Goal: Task Accomplishment & Management: Use online tool/utility

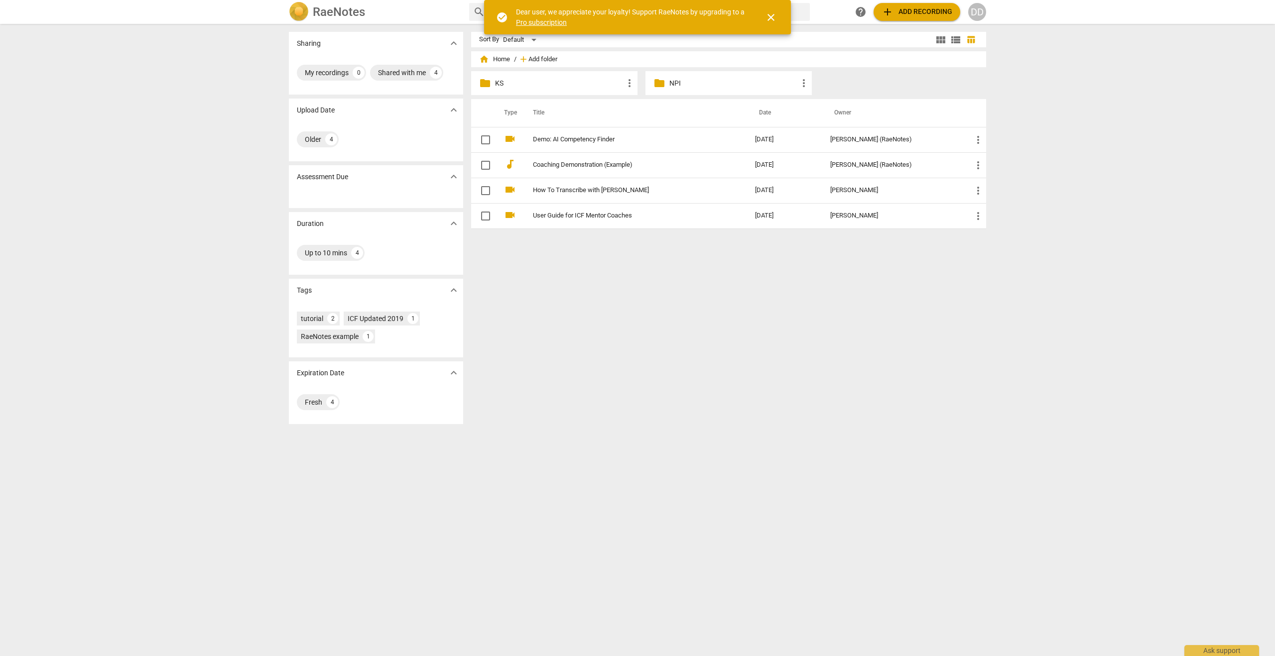
click at [535, 59] on span "Add folder" at bounding box center [542, 59] width 29 height 7
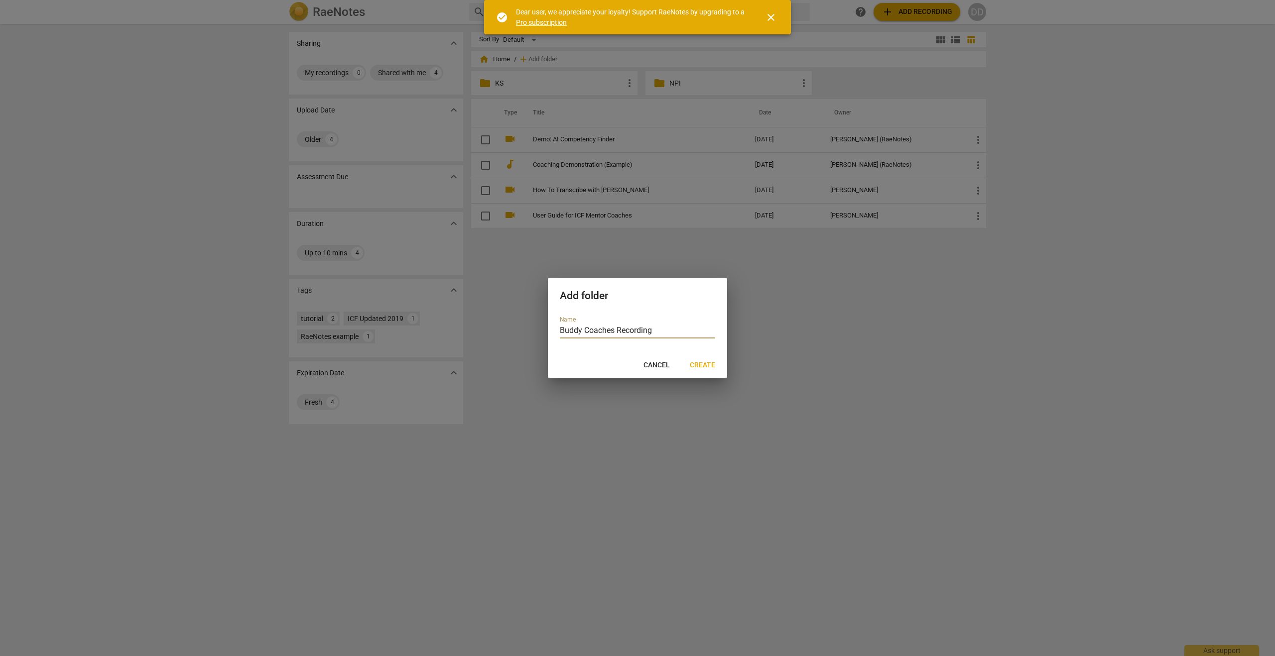
type input "Buddy Coaches Recordings"
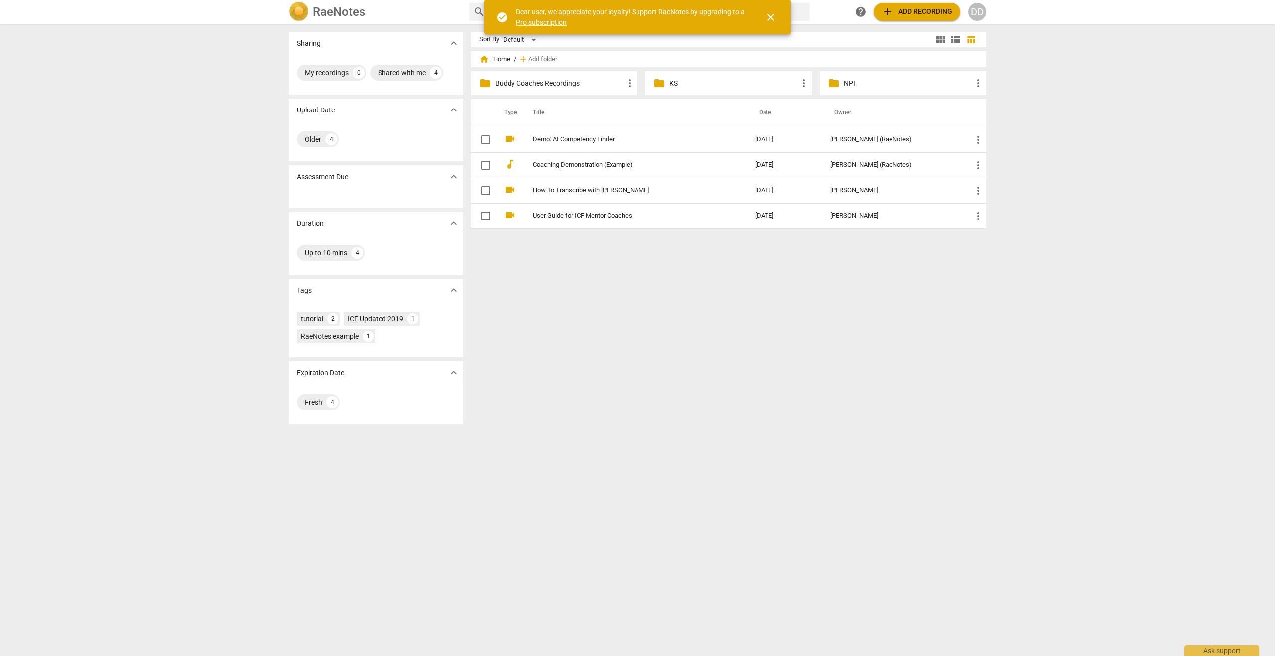
click at [769, 20] on span "close" at bounding box center [771, 17] width 12 height 12
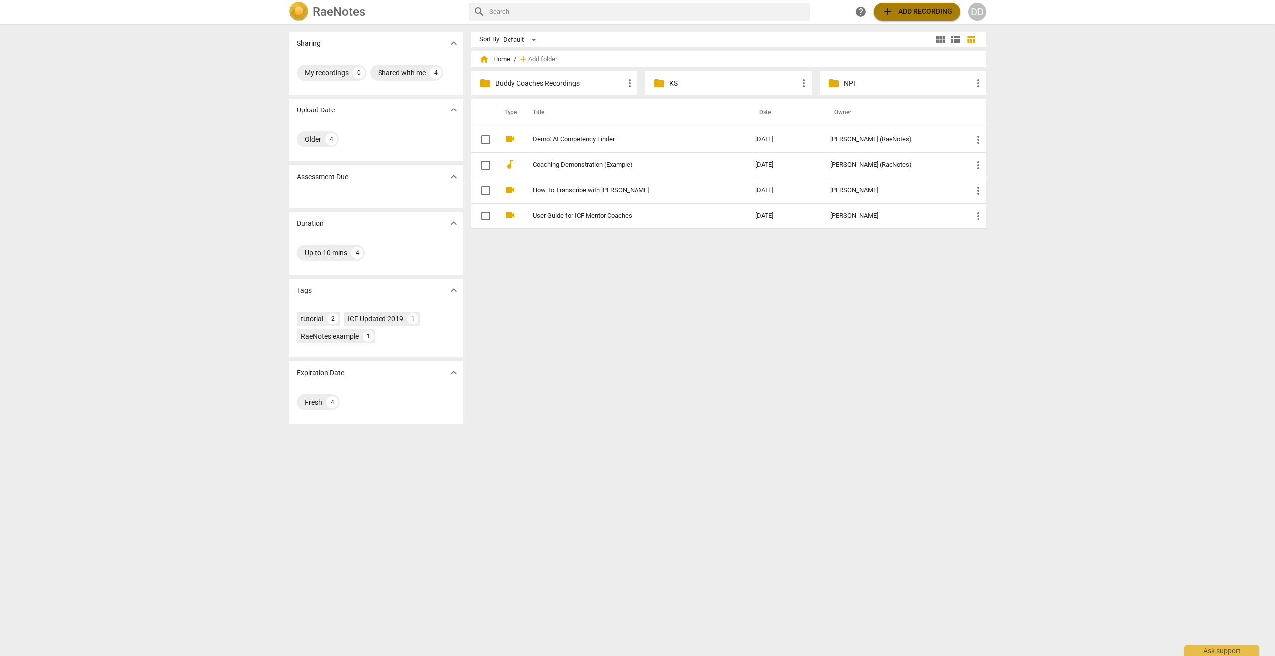
click at [917, 9] on span "add Add recording" at bounding box center [916, 12] width 71 height 12
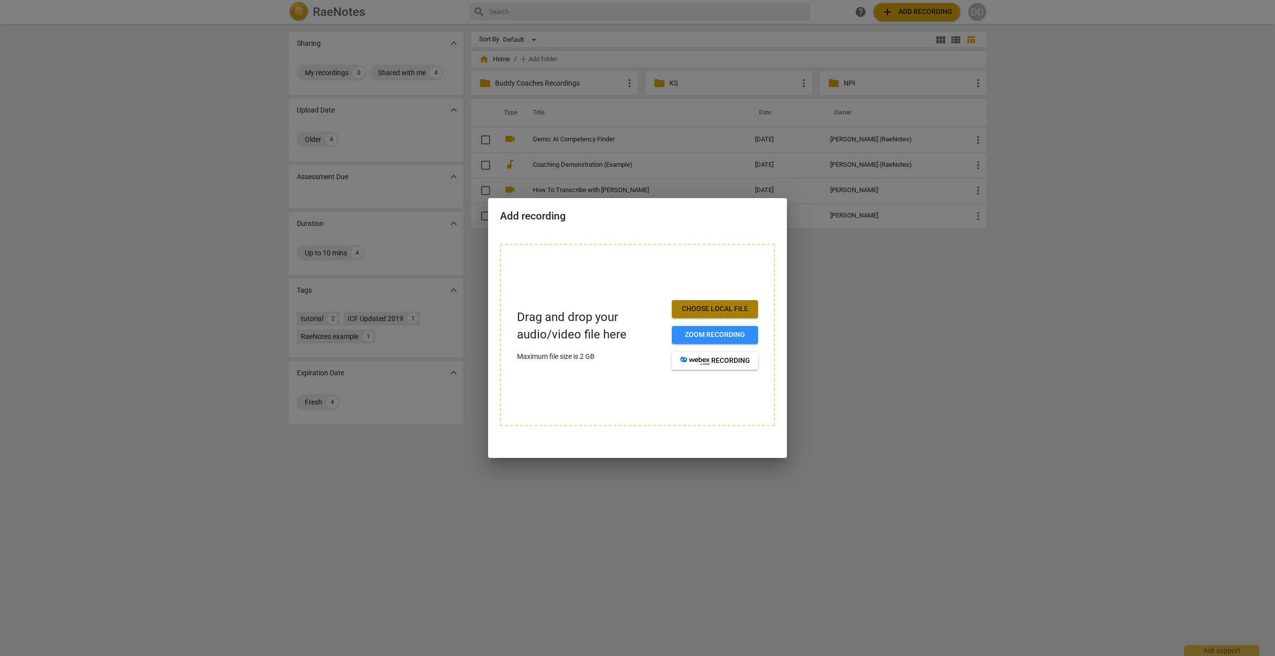
click at [715, 309] on span "Choose local file" at bounding box center [715, 309] width 70 height 10
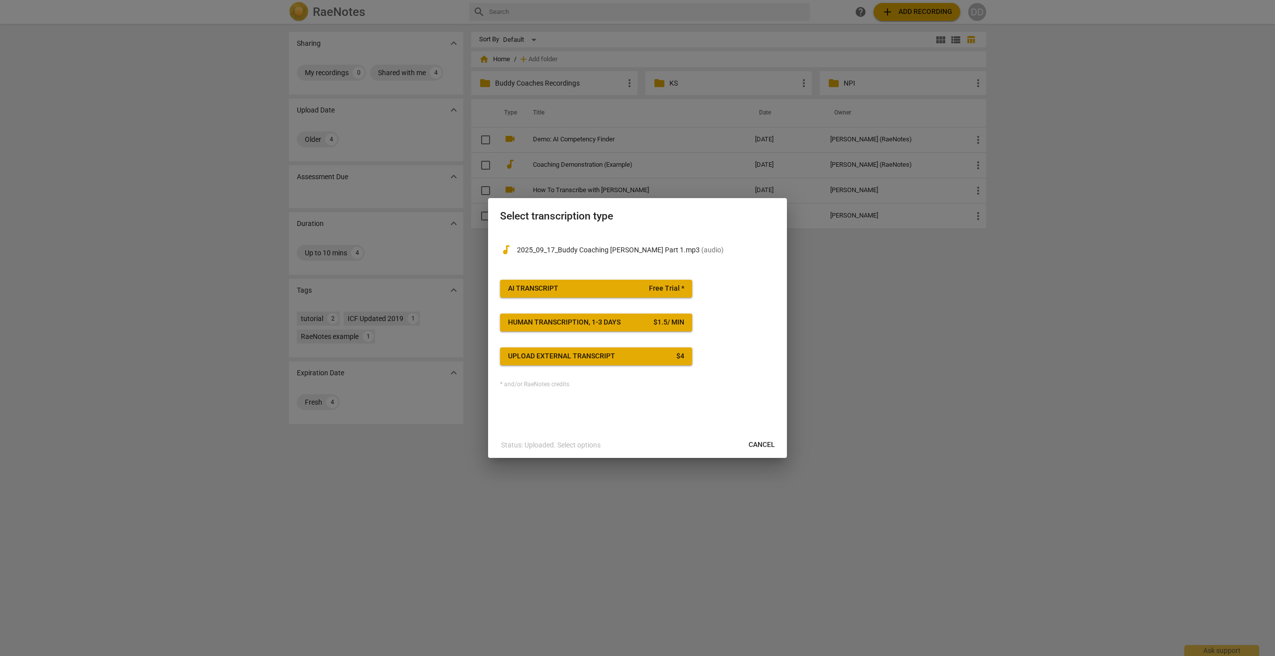
click at [539, 288] on div "AI Transcript" at bounding box center [533, 289] width 50 height 10
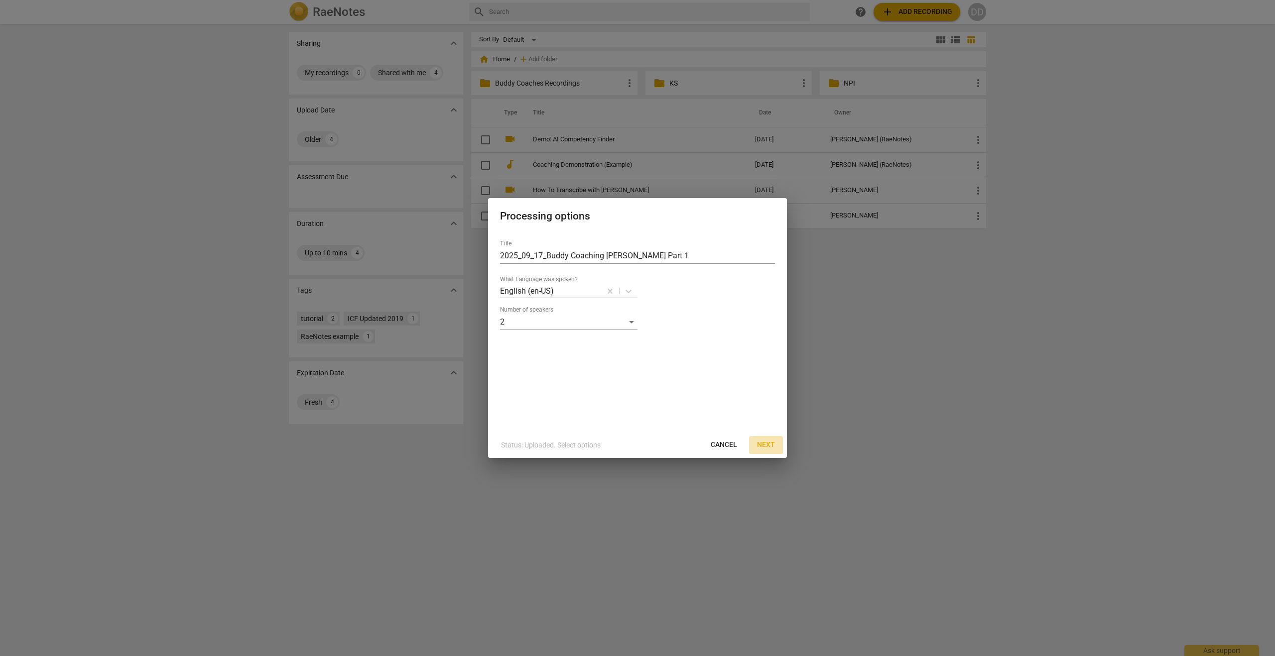
click at [767, 447] on span "Next" at bounding box center [766, 445] width 18 height 10
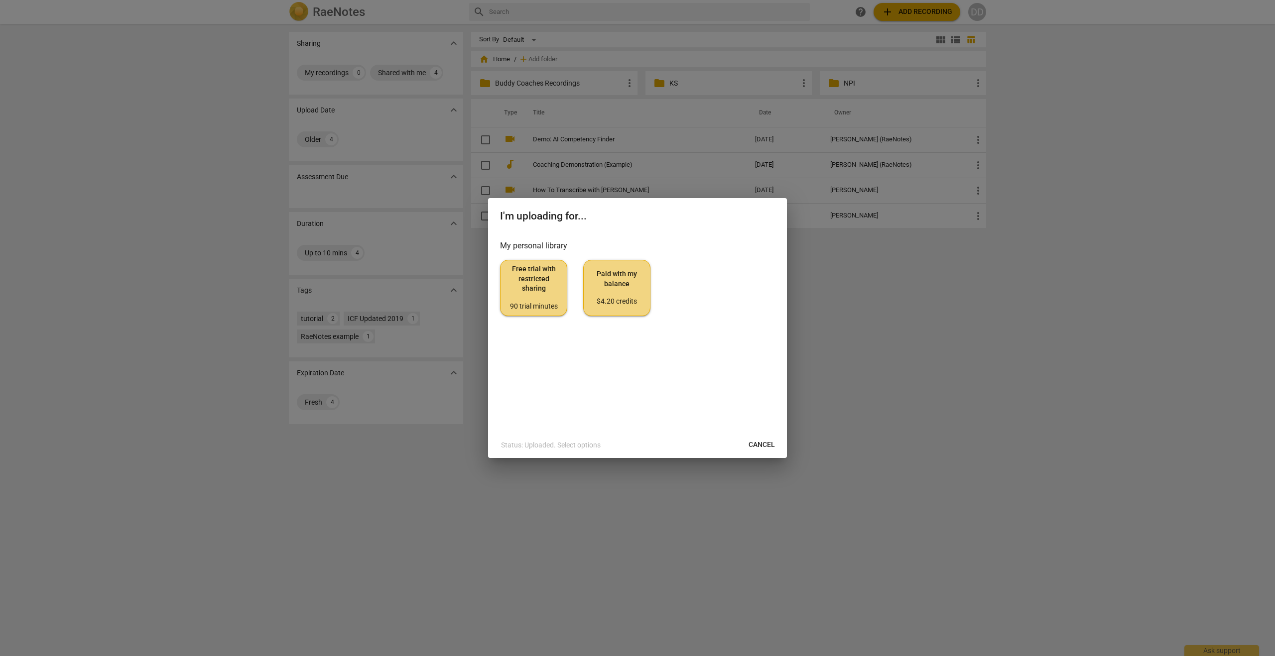
click at [532, 291] on span "Free trial with restricted sharing 90 trial minutes" at bounding box center [533, 287] width 50 height 47
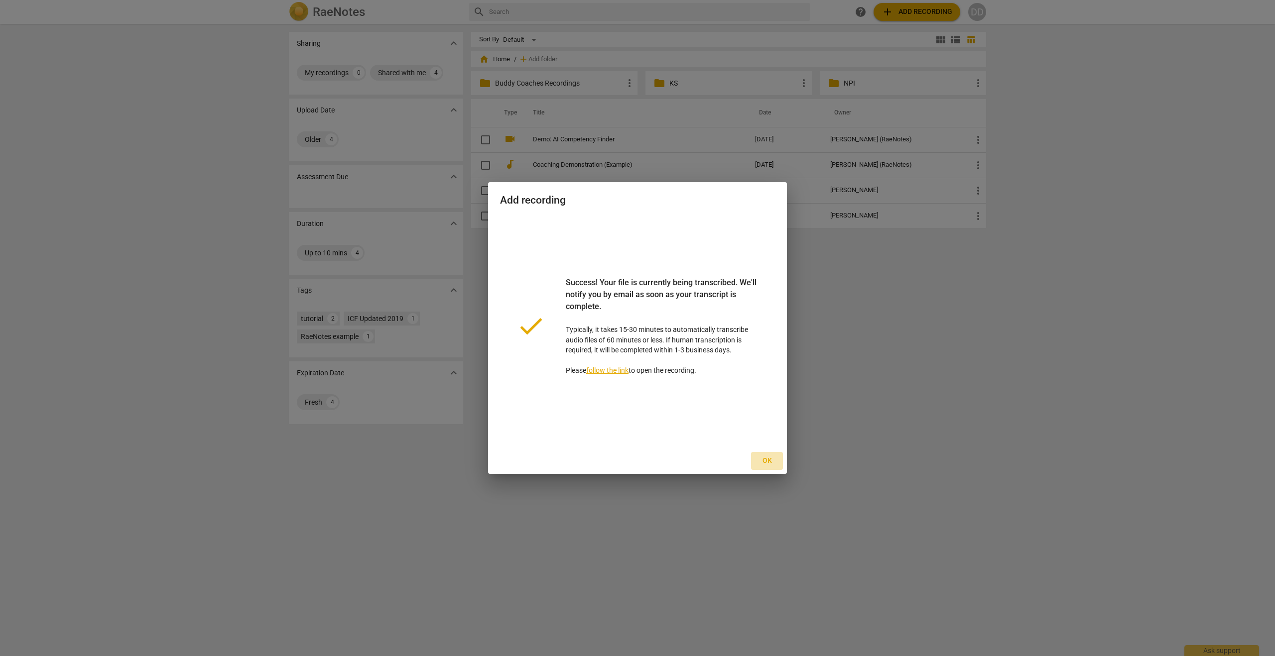
click at [764, 462] on span "Ok" at bounding box center [767, 461] width 16 height 10
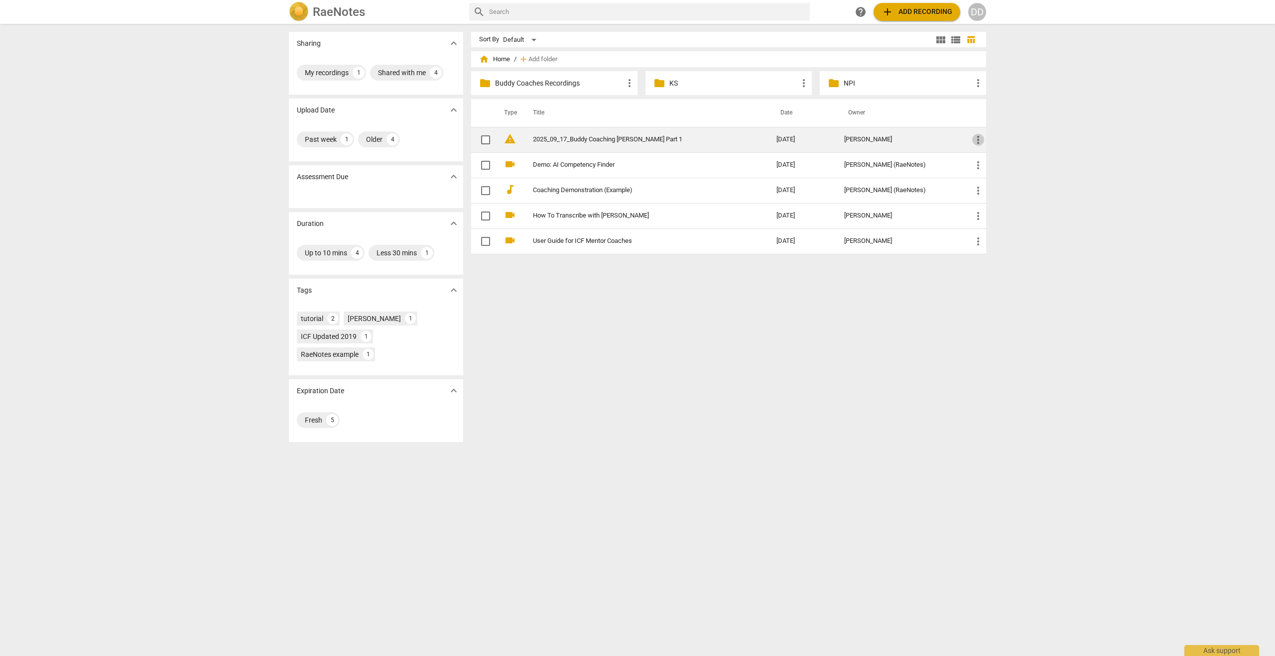
click at [975, 138] on span "more_vert" at bounding box center [978, 140] width 12 height 12
click at [509, 138] on div at bounding box center [637, 328] width 1275 height 656
click at [507, 140] on span "warning" at bounding box center [510, 139] width 12 height 12
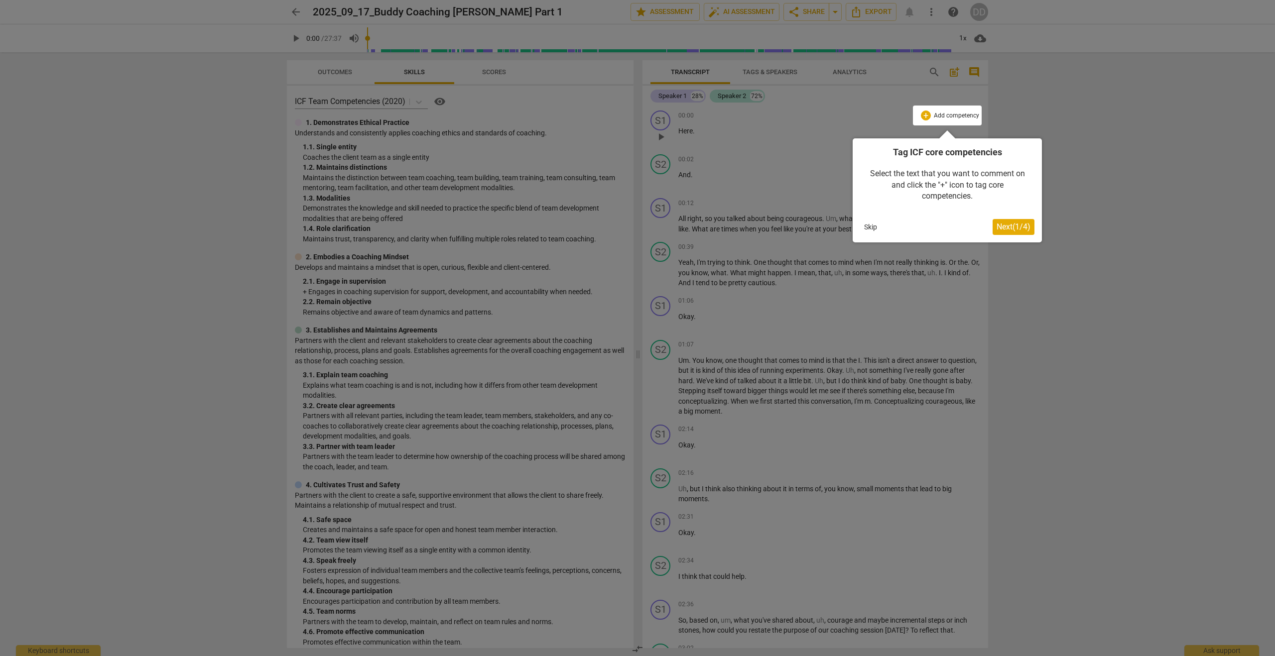
click at [868, 227] on button "Skip" at bounding box center [870, 227] width 21 height 15
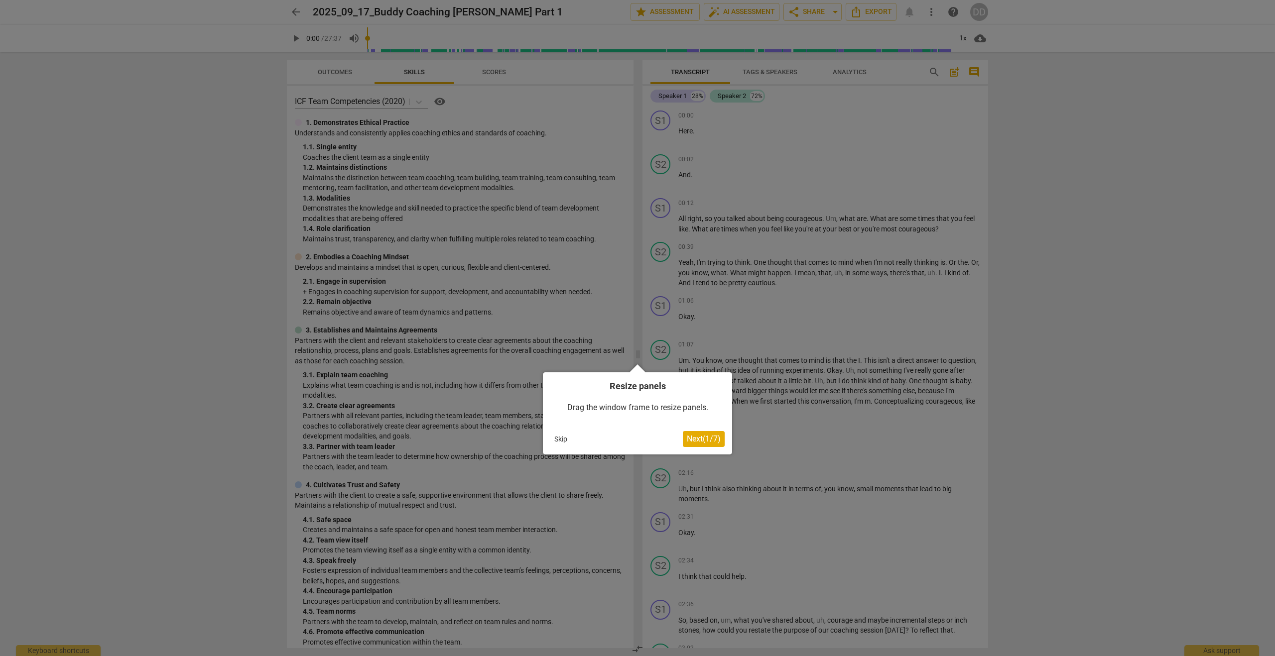
click at [562, 437] on button "Skip" at bounding box center [560, 439] width 21 height 15
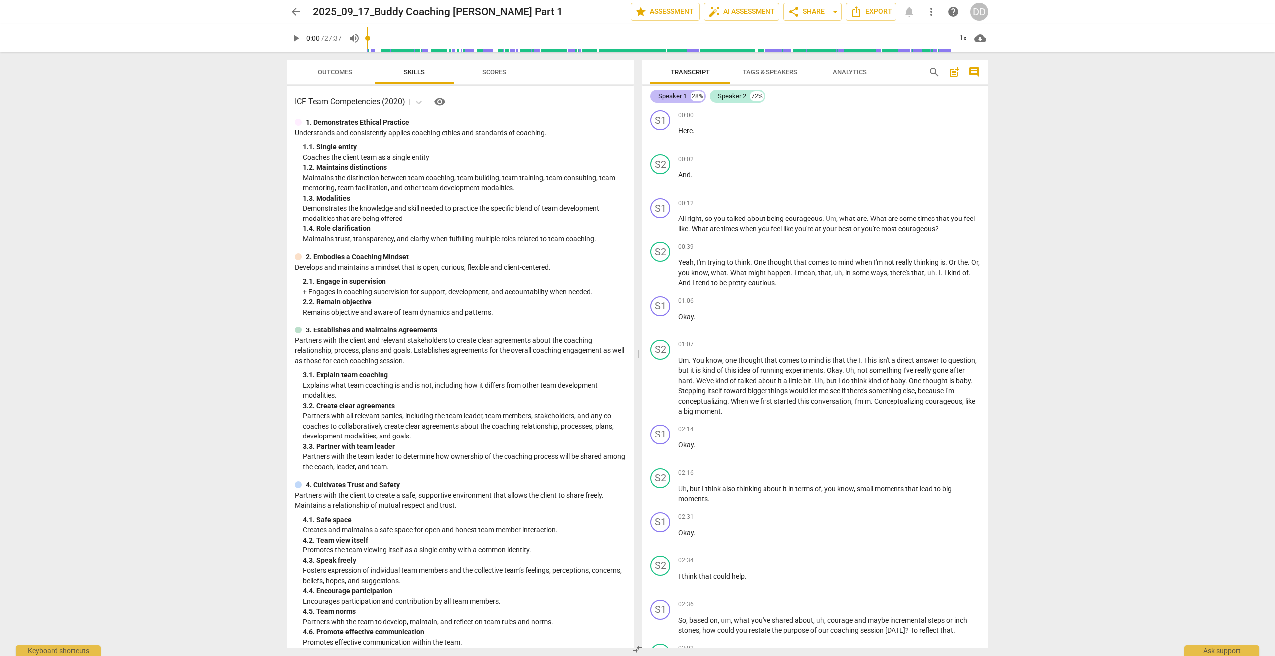
click at [667, 96] on div "Speaker 1" at bounding box center [672, 96] width 28 height 10
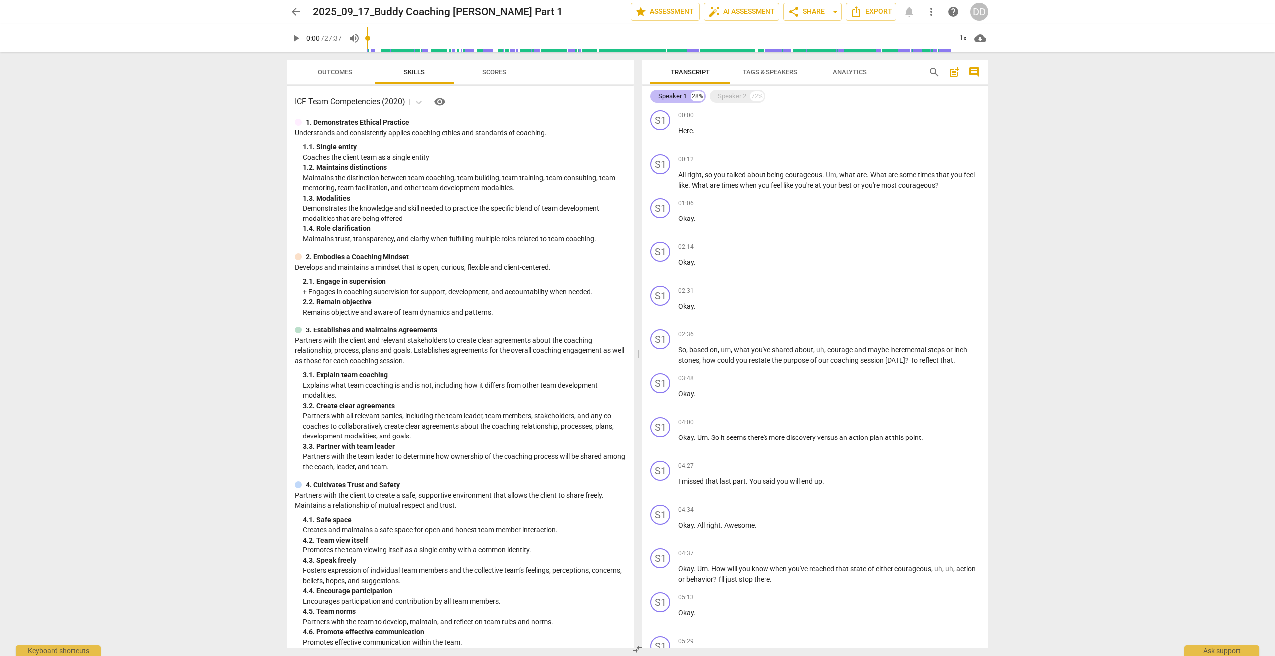
click at [667, 96] on div "Speaker 1" at bounding box center [672, 96] width 28 height 10
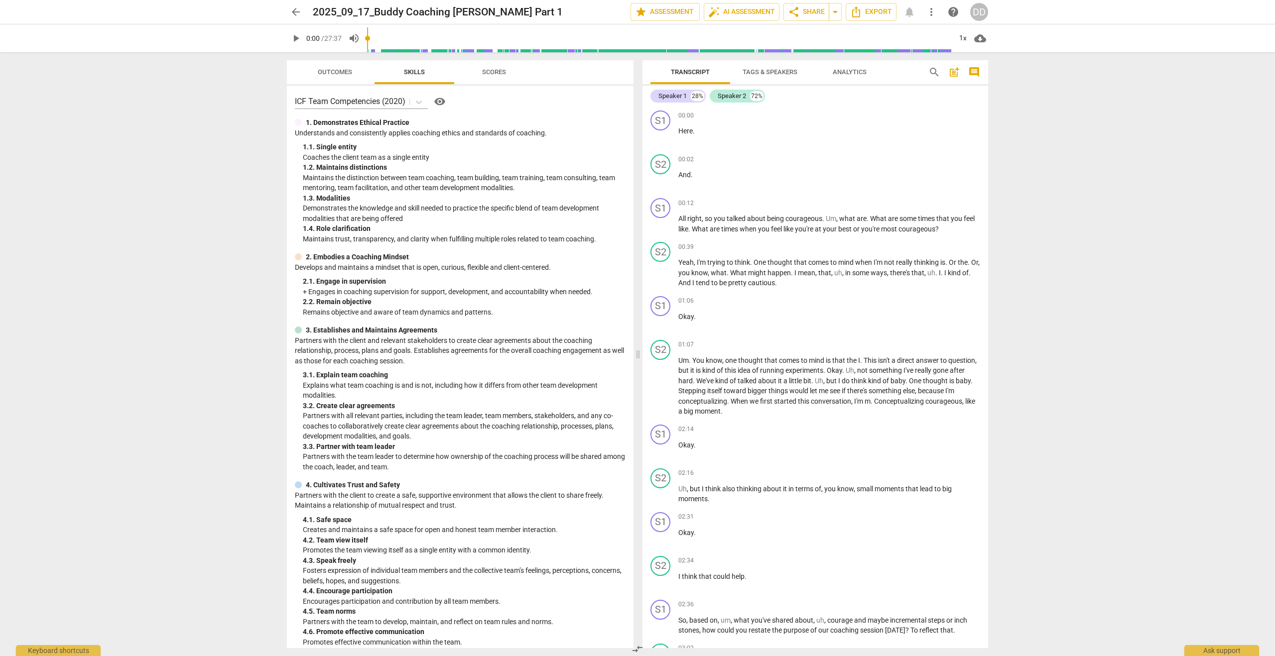
click at [779, 74] on span "Tags & Speakers" at bounding box center [770, 71] width 55 height 7
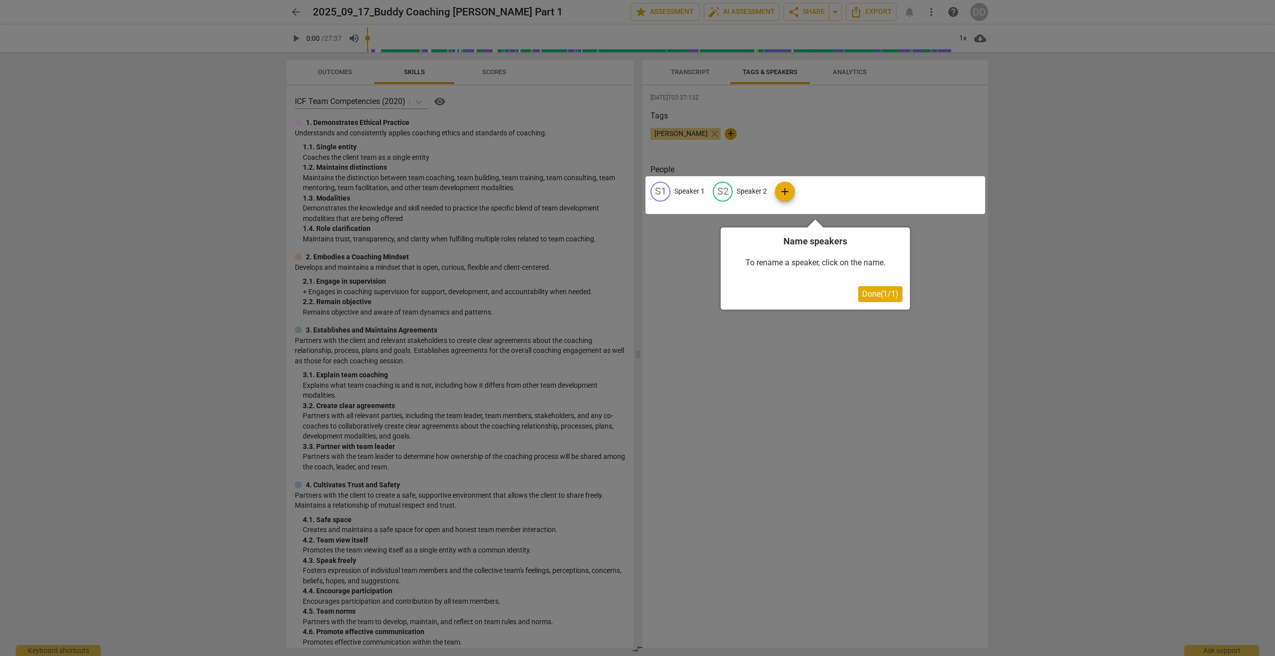
click at [683, 193] on div at bounding box center [815, 195] width 340 height 38
click at [659, 195] on div at bounding box center [815, 195] width 340 height 38
click at [786, 191] on div at bounding box center [815, 195] width 340 height 38
click at [864, 295] on button "Done ( 1 / 1 )" at bounding box center [880, 294] width 44 height 16
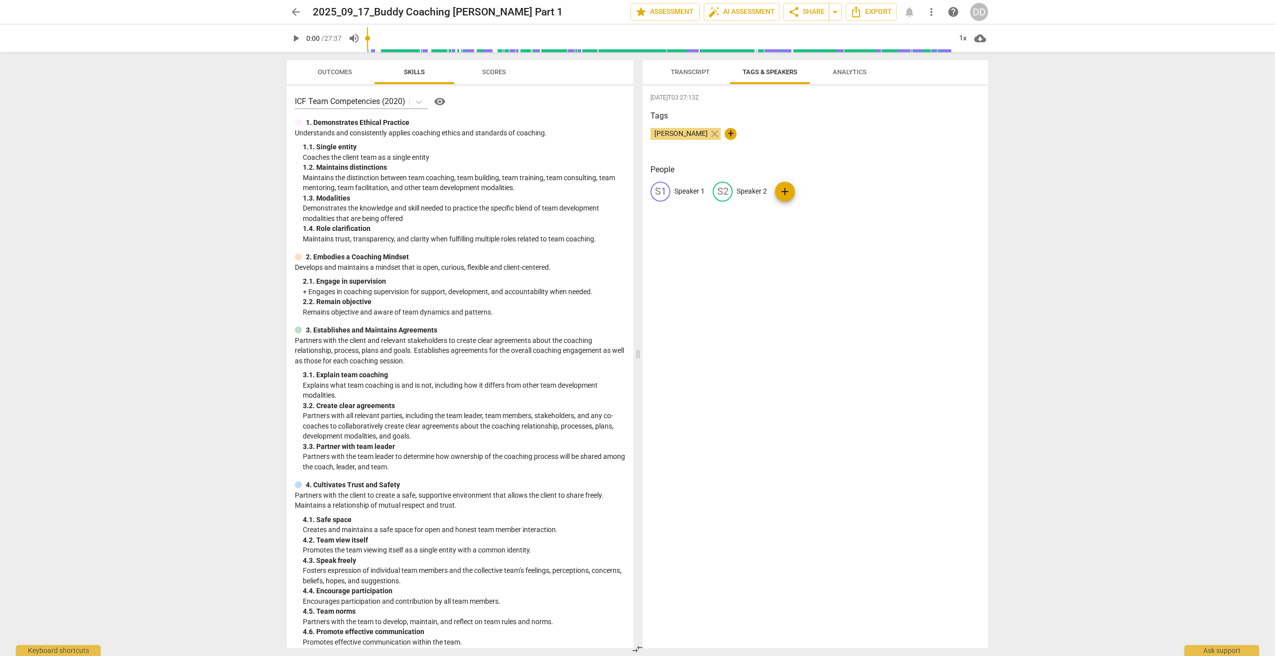
click at [683, 196] on p "Speaker 1" at bounding box center [689, 191] width 30 height 10
type input "[PERSON_NAME]"
click at [702, 230] on div "[DATE]T03:27:13Z Tags [PERSON_NAME] close + People edit [PERSON_NAME] delete S2…" at bounding box center [815, 367] width 346 height 563
click at [759, 192] on p "Speaker 2" at bounding box center [774, 191] width 30 height 10
type input "L"
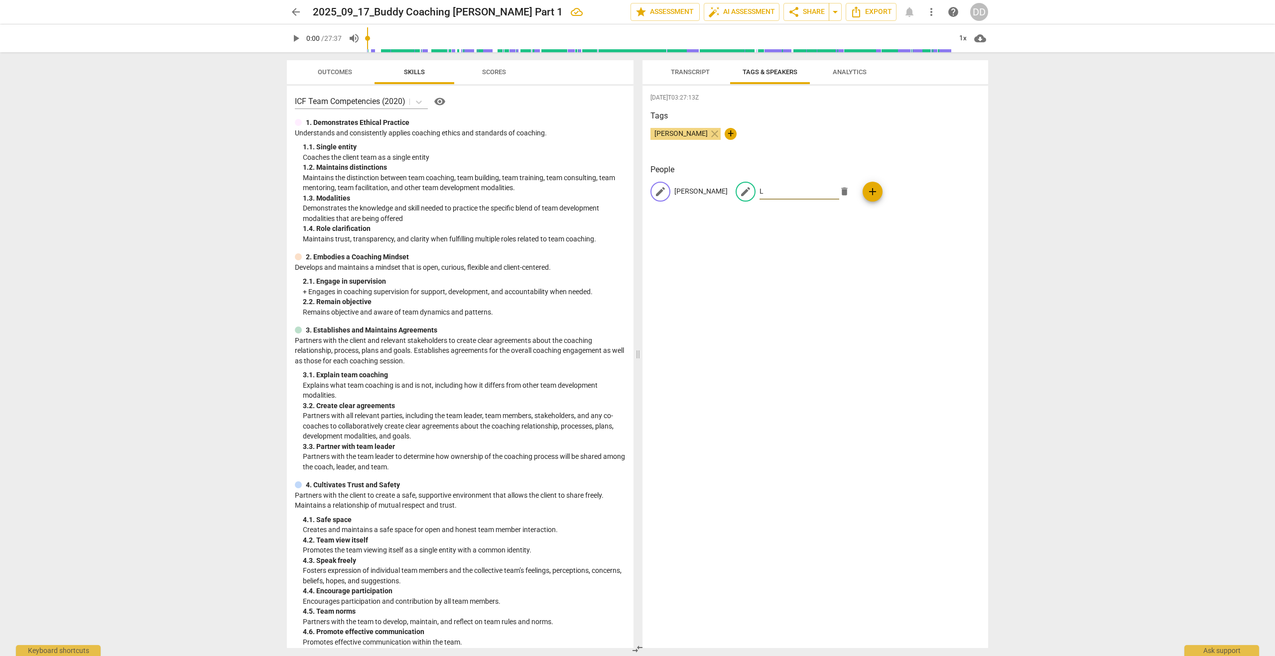
click at [677, 189] on p "[PERSON_NAME]" at bounding box center [700, 191] width 53 height 10
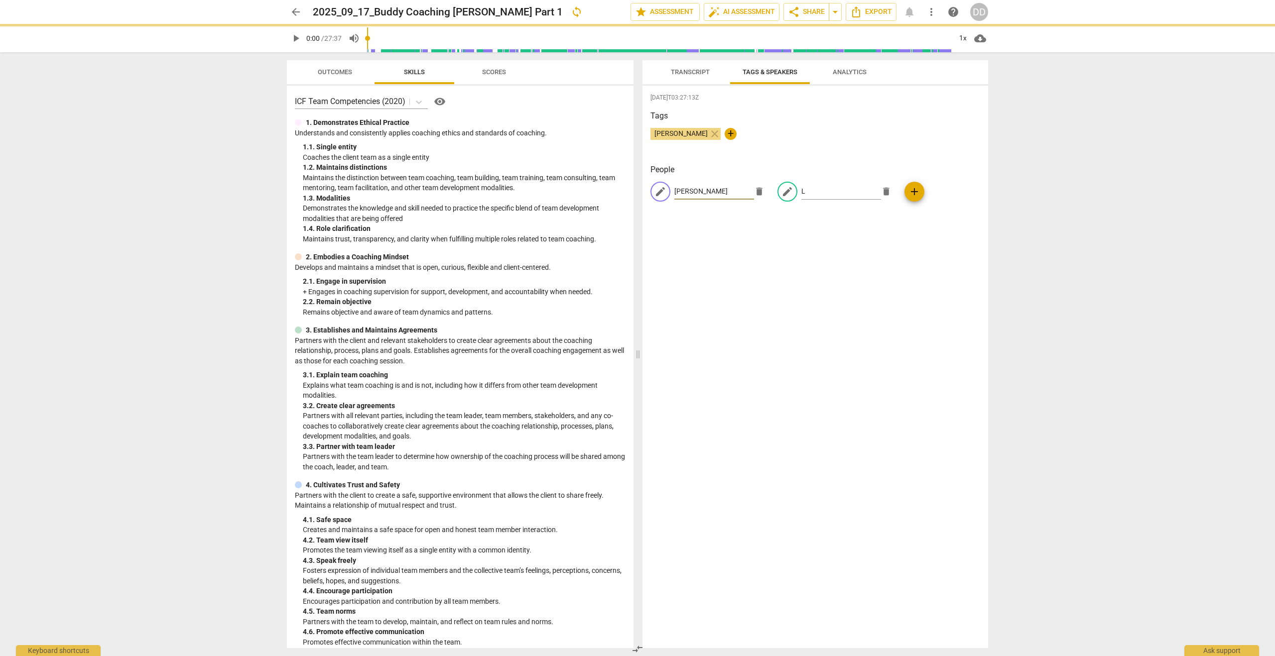
click at [681, 192] on input "[PERSON_NAME]" at bounding box center [714, 192] width 80 height 16
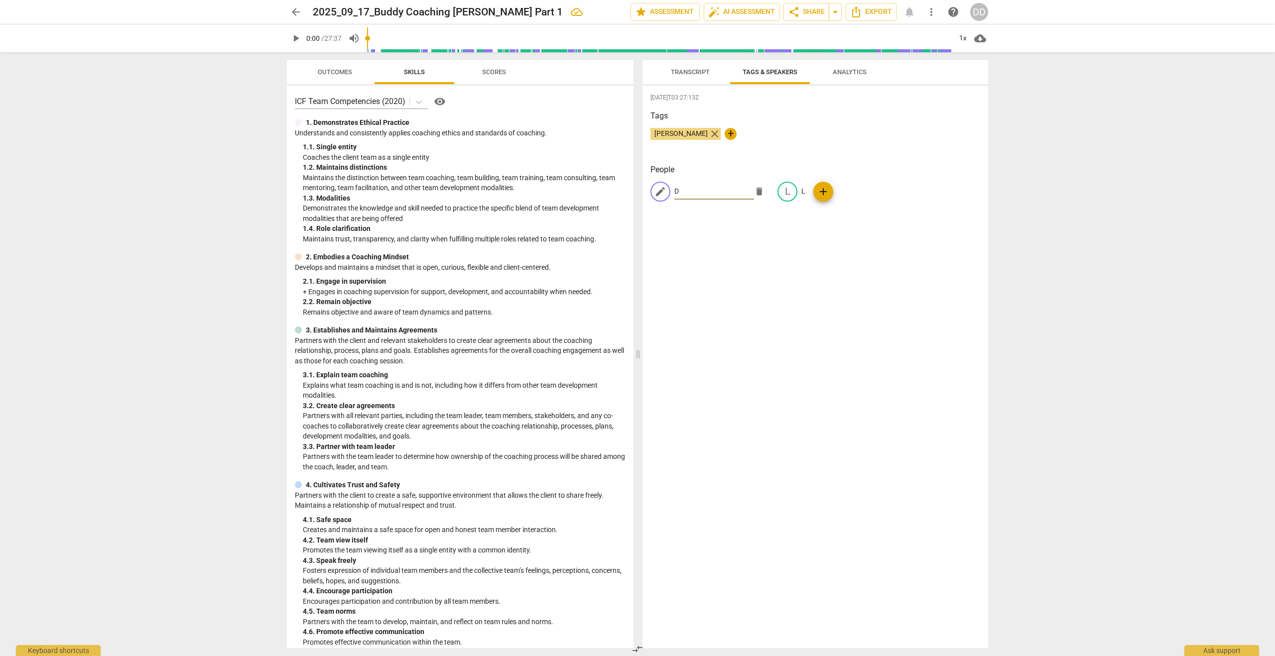
type input "D"
click at [709, 134] on span "close" at bounding box center [715, 134] width 12 height 12
click at [689, 74] on span "Transcript" at bounding box center [690, 71] width 39 height 7
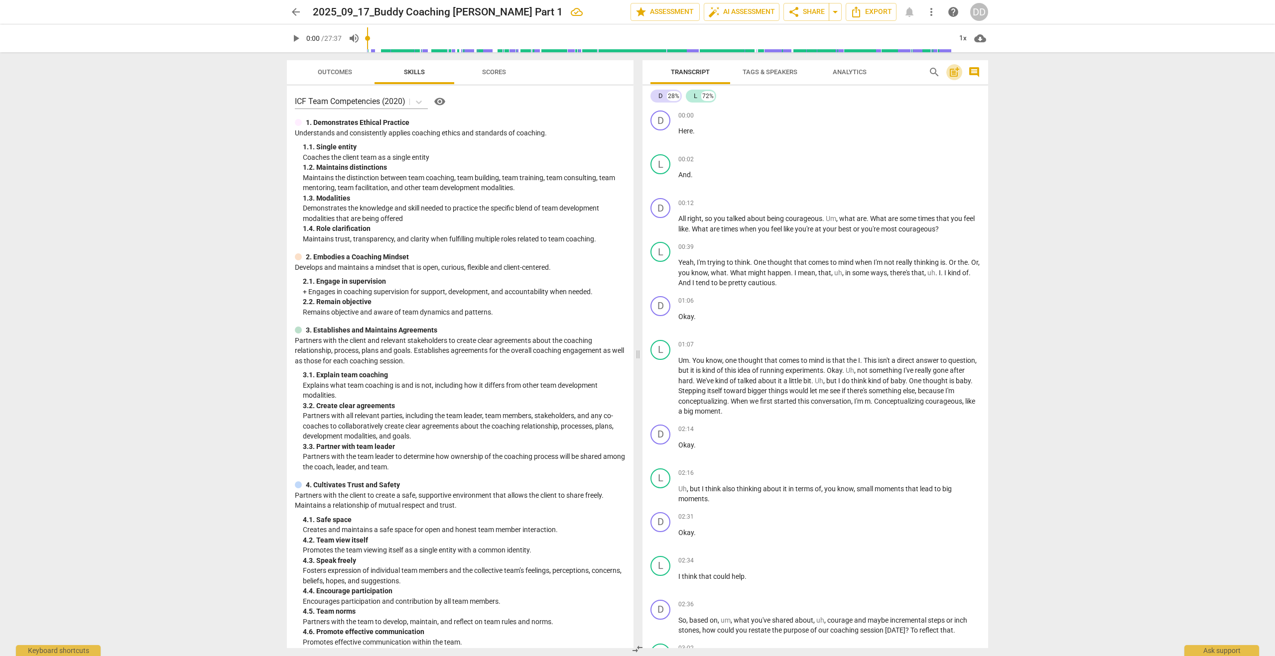
click at [953, 71] on span "post_add" at bounding box center [954, 72] width 12 height 12
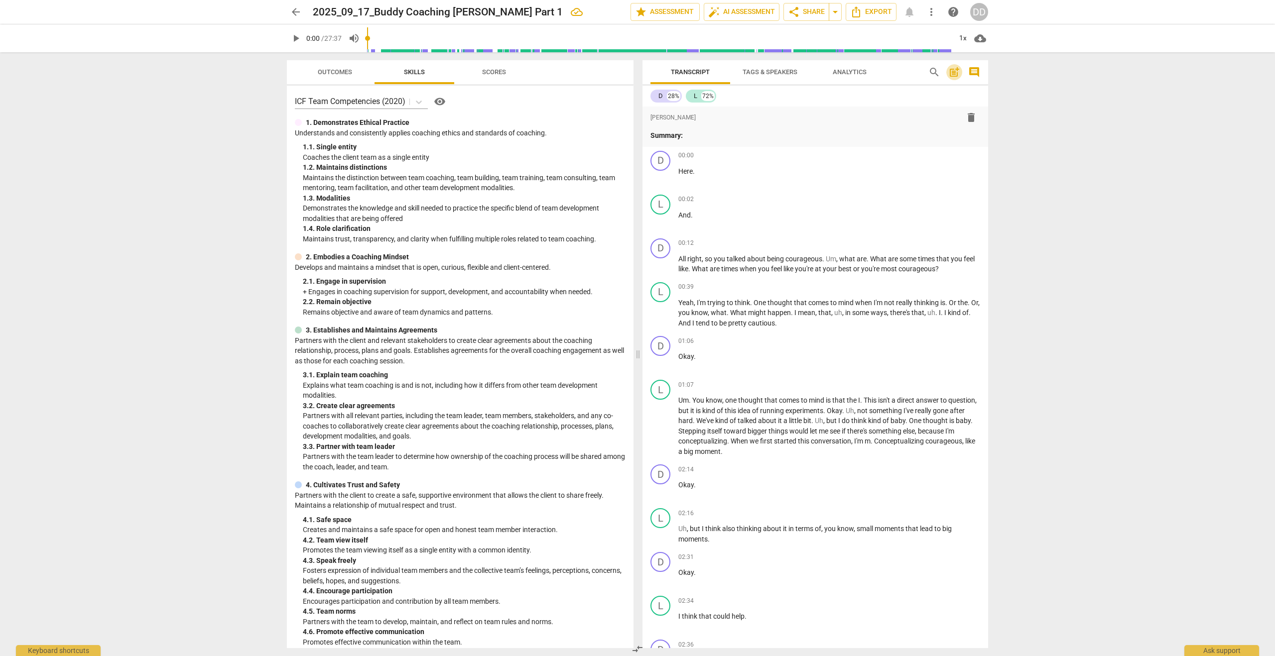
click at [953, 71] on span "post_add" at bounding box center [954, 72] width 12 height 12
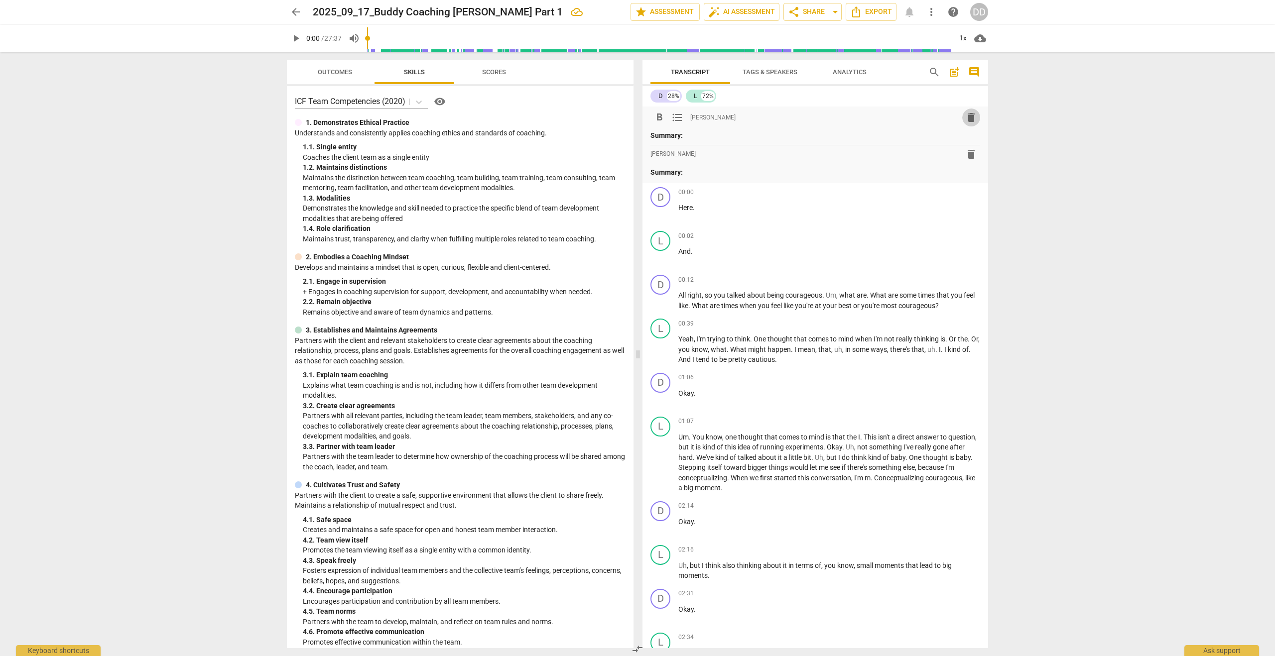
click at [968, 115] on span "delete" at bounding box center [971, 118] width 12 height 12
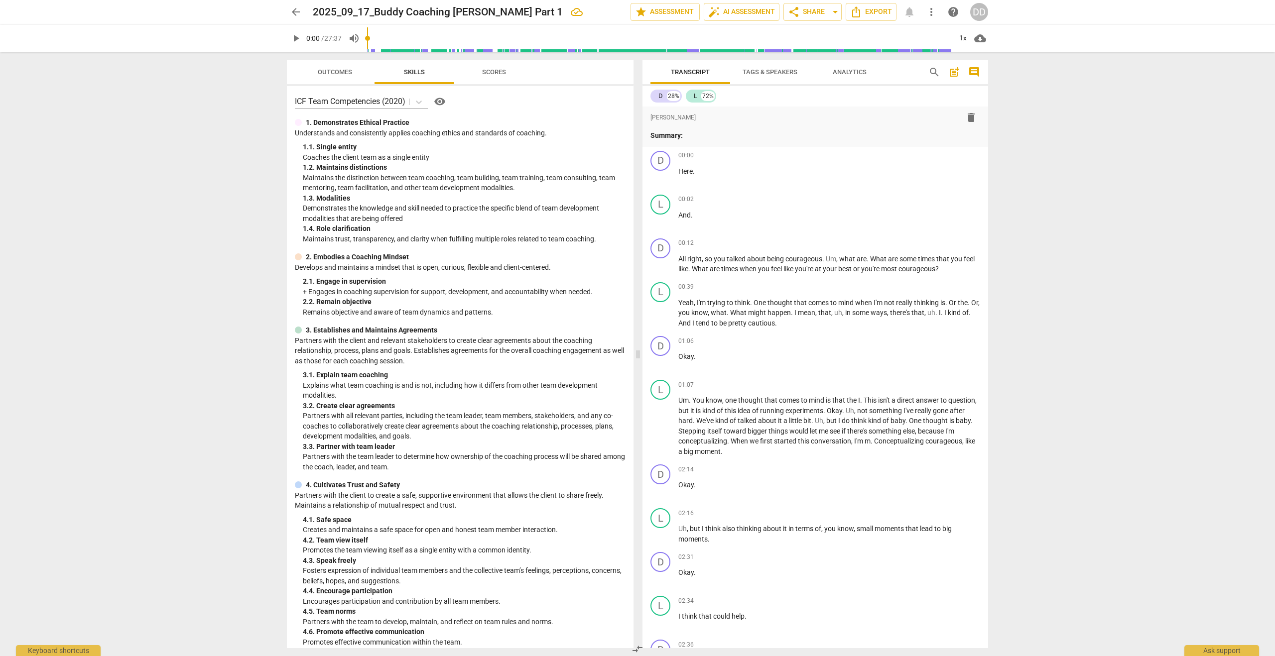
click at [841, 76] on span "Analytics" at bounding box center [850, 72] width 58 height 13
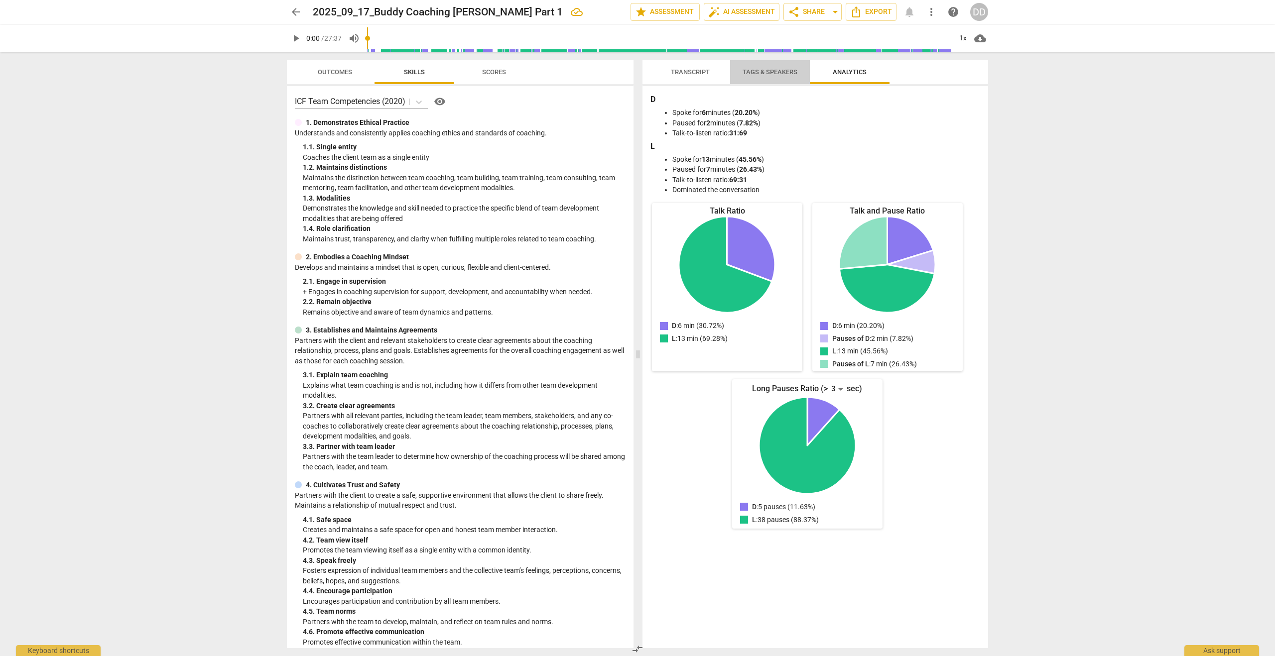
click at [774, 78] on span "Tags & Speakers" at bounding box center [770, 72] width 79 height 13
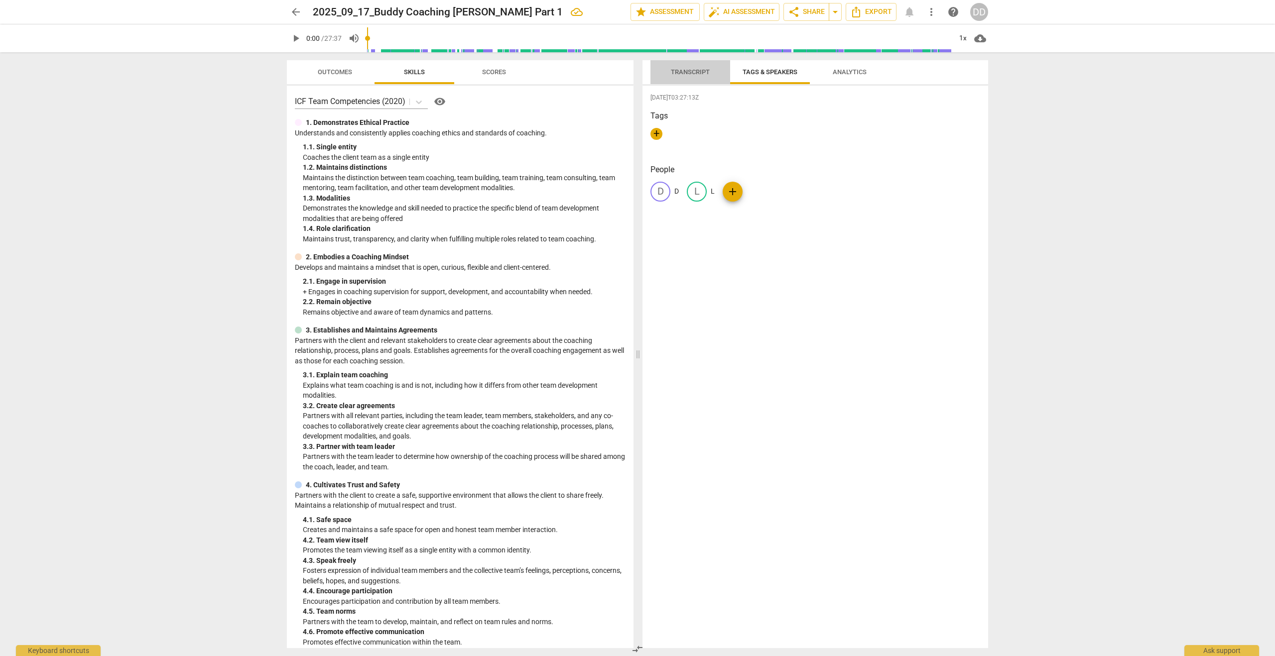
click at [688, 76] on span "Transcript" at bounding box center [690, 72] width 63 height 13
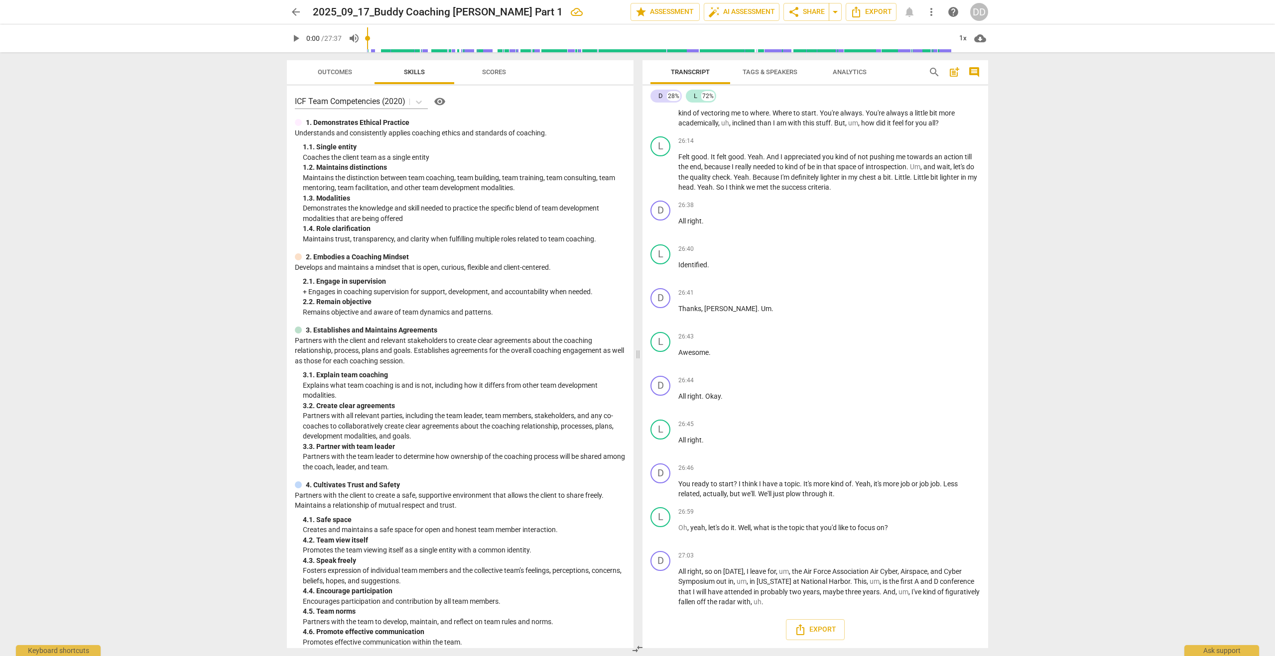
scroll to position [4636, 0]
click at [815, 631] on span "Export" at bounding box center [815, 630] width 42 height 12
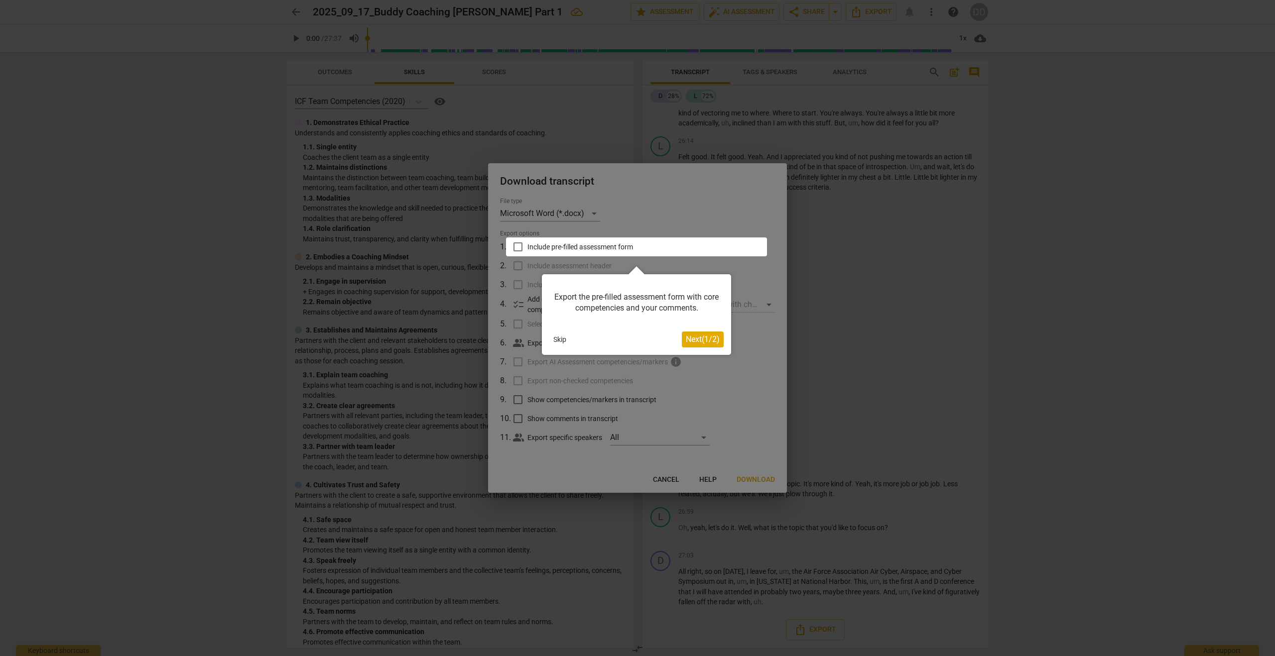
click at [558, 339] on button "Skip" at bounding box center [559, 339] width 21 height 15
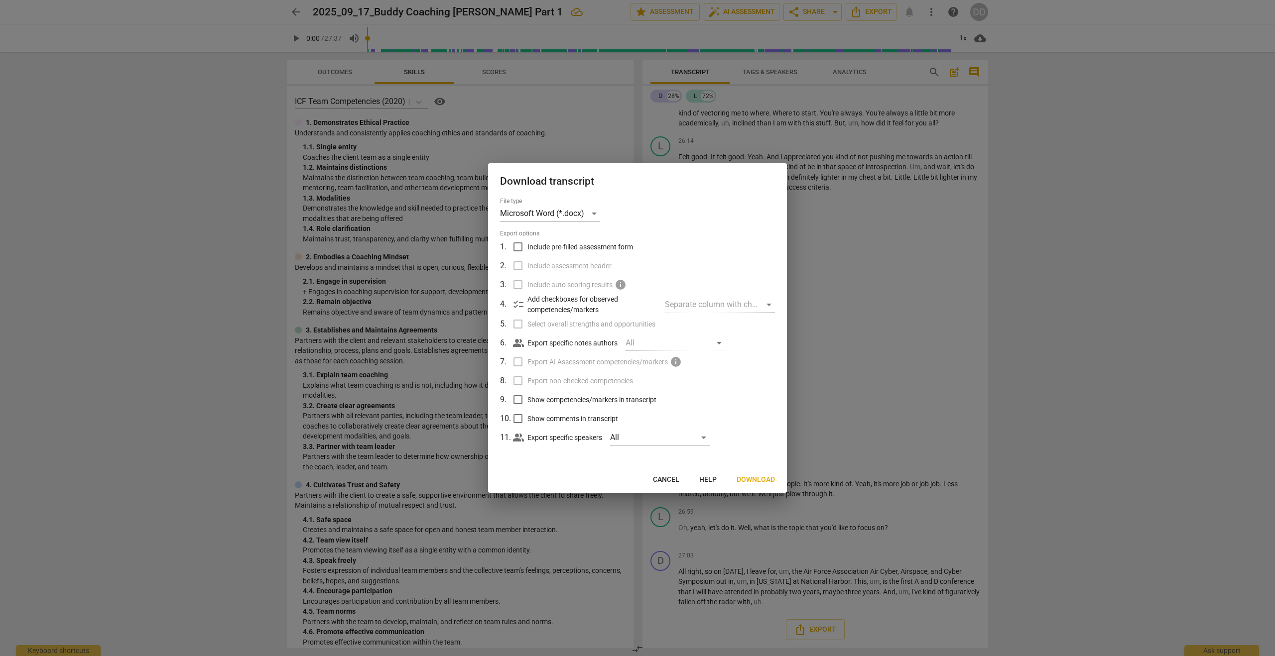
click at [748, 478] on span "Download" at bounding box center [756, 480] width 38 height 10
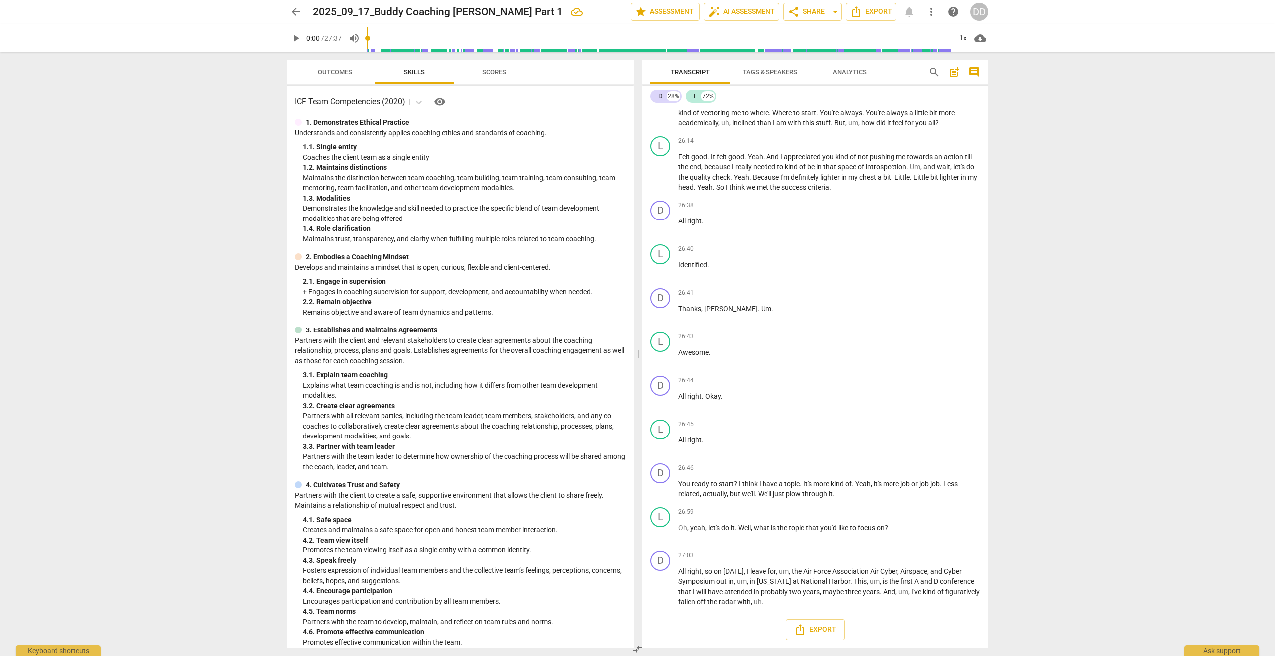
click at [295, 12] on span "arrow_back" at bounding box center [296, 12] width 12 height 12
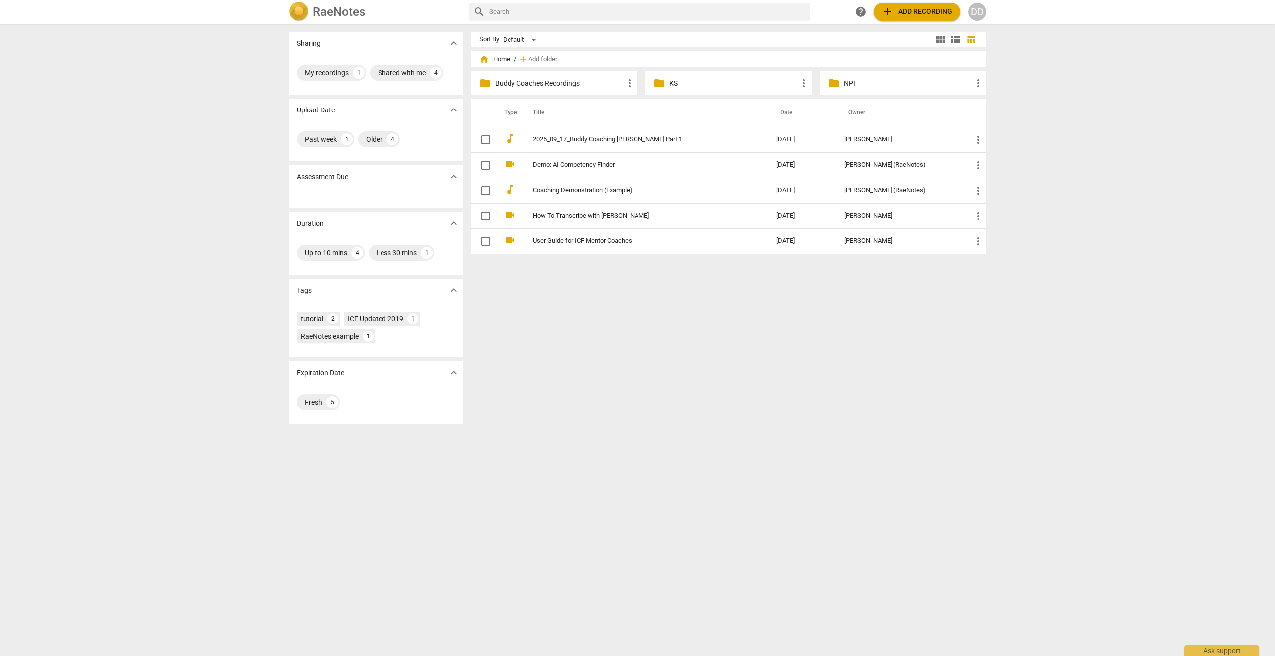
click at [903, 13] on span "add Add recording" at bounding box center [916, 12] width 71 height 12
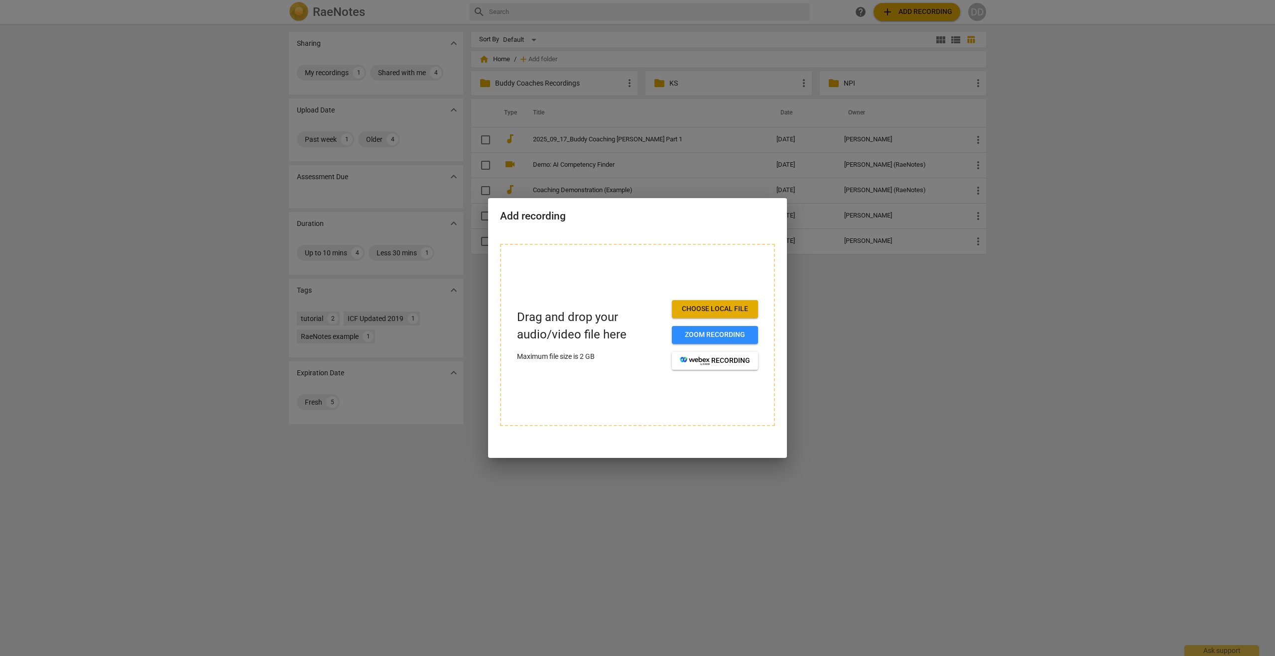
click at [705, 308] on span "Choose local file" at bounding box center [715, 309] width 70 height 10
click at [922, 489] on div at bounding box center [637, 328] width 1275 height 656
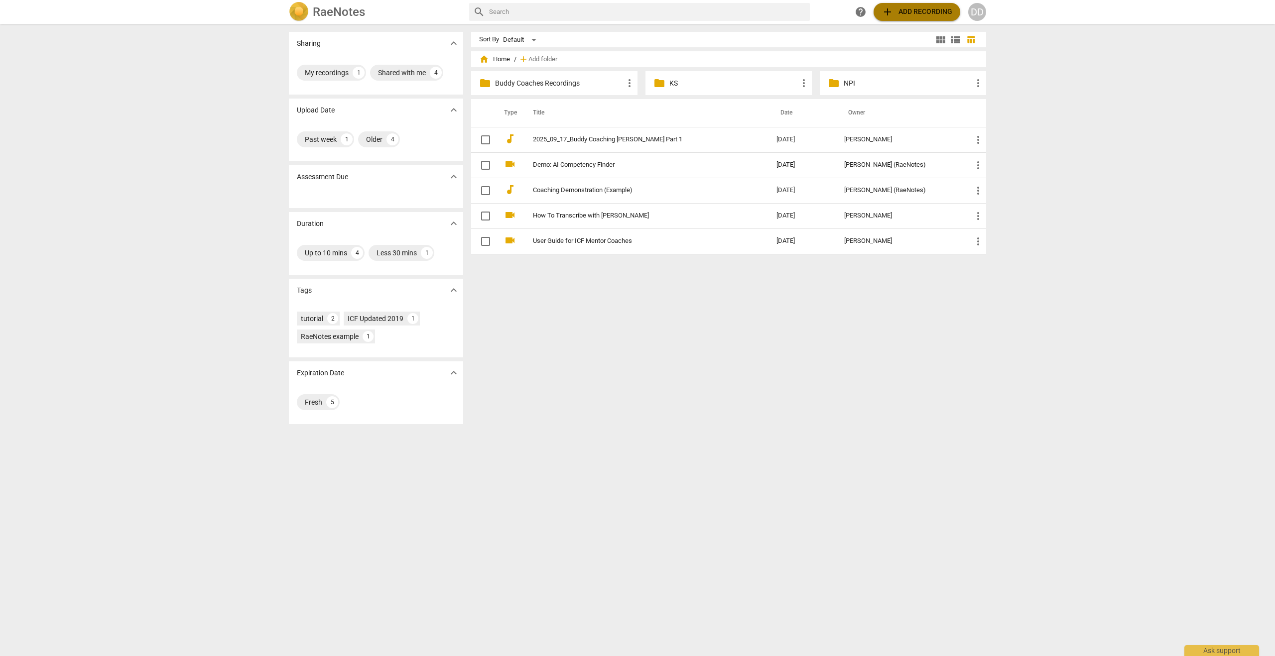
click at [898, 14] on span "add Add recording" at bounding box center [916, 12] width 71 height 12
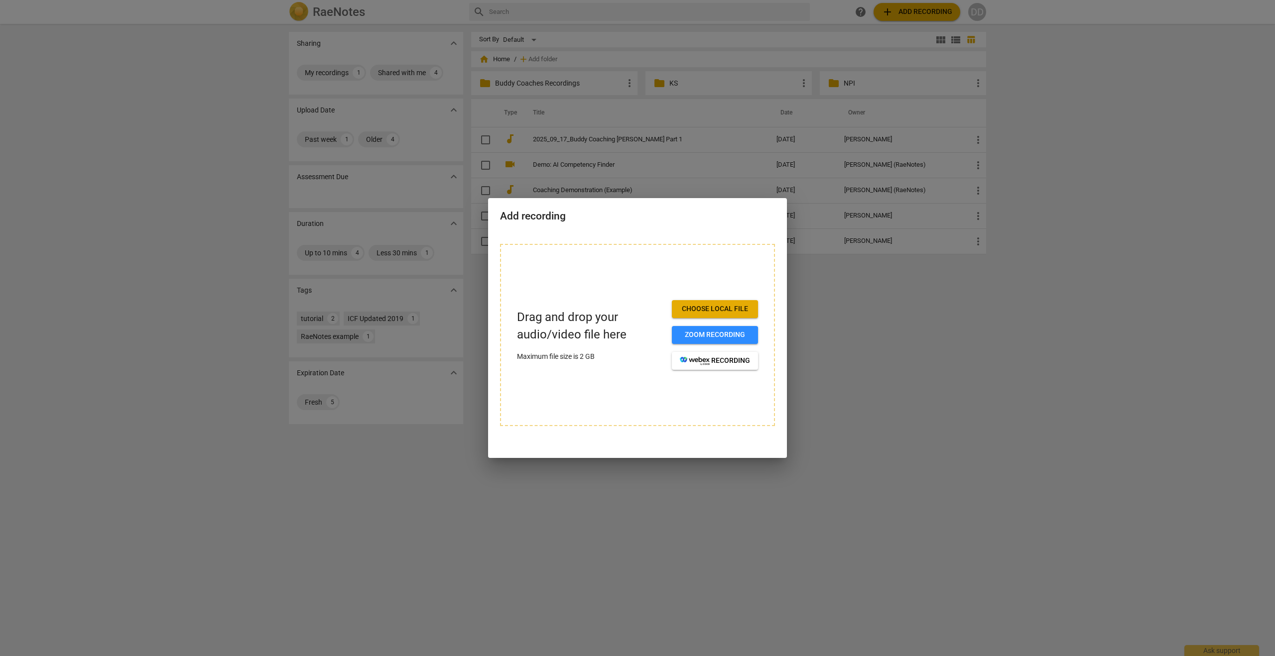
click at [868, 297] on div at bounding box center [637, 328] width 1275 height 656
